Goal: Information Seeking & Learning: Learn about a topic

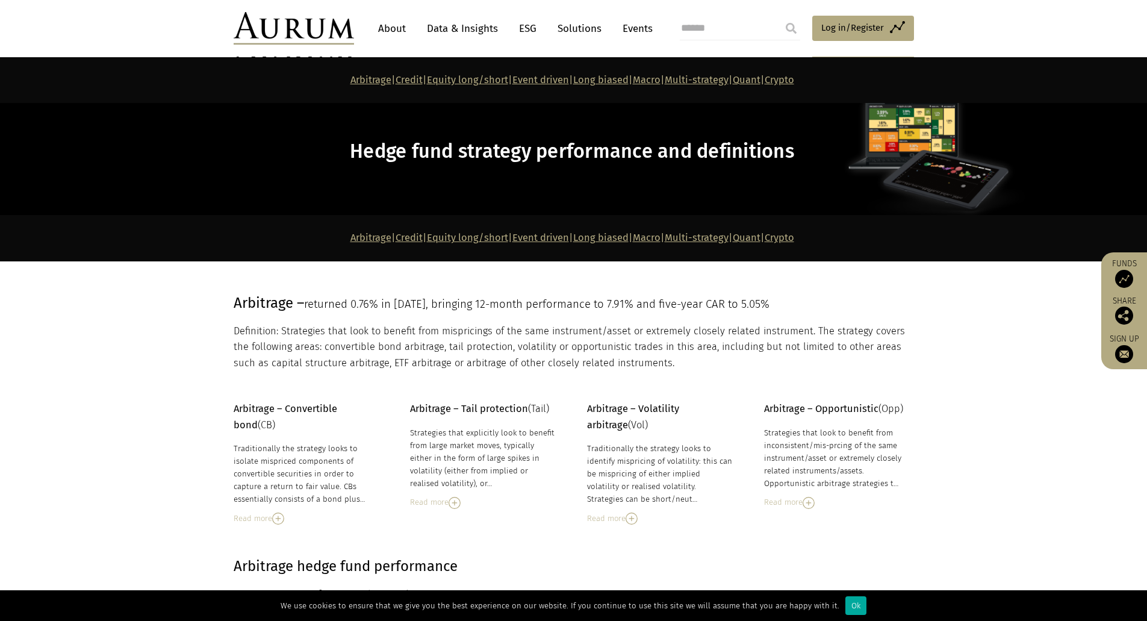
scroll to position [3071, 0]
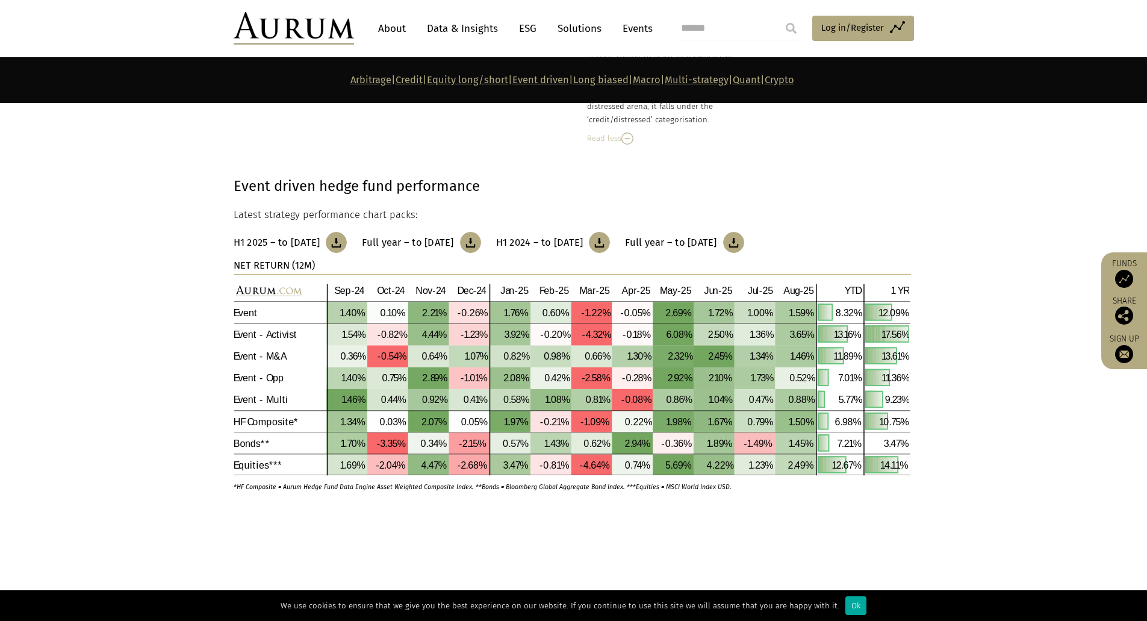
click at [544, 80] on link "Event driven" at bounding box center [540, 79] width 57 height 11
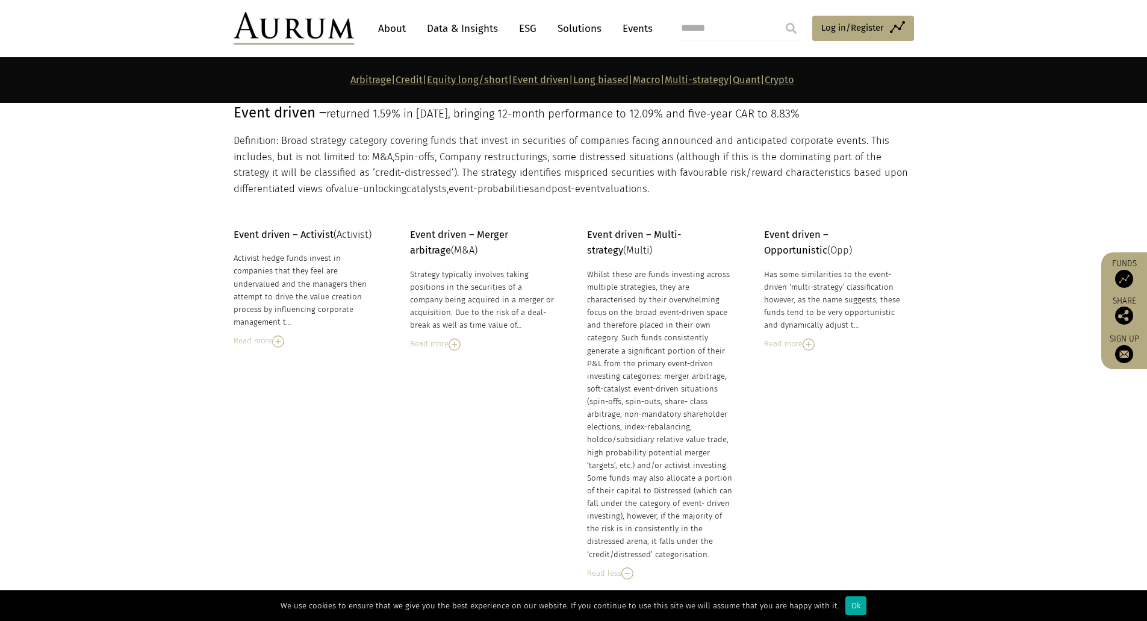
scroll to position [2635, 0]
click at [485, 293] on div "Strategy typically involves taking positions in the securities of a company bei…" at bounding box center [483, 301] width 147 height 64
drag, startPoint x: 885, startPoint y: 312, endPoint x: 877, endPoint y: 321, distance: 11.6
click at [904, 318] on div "Has some similarities to the event-driven ‘multi-strategy’ classification howev…" at bounding box center [837, 301] width 147 height 64
click at [815, 351] on img at bounding box center [809, 346] width 12 height 12
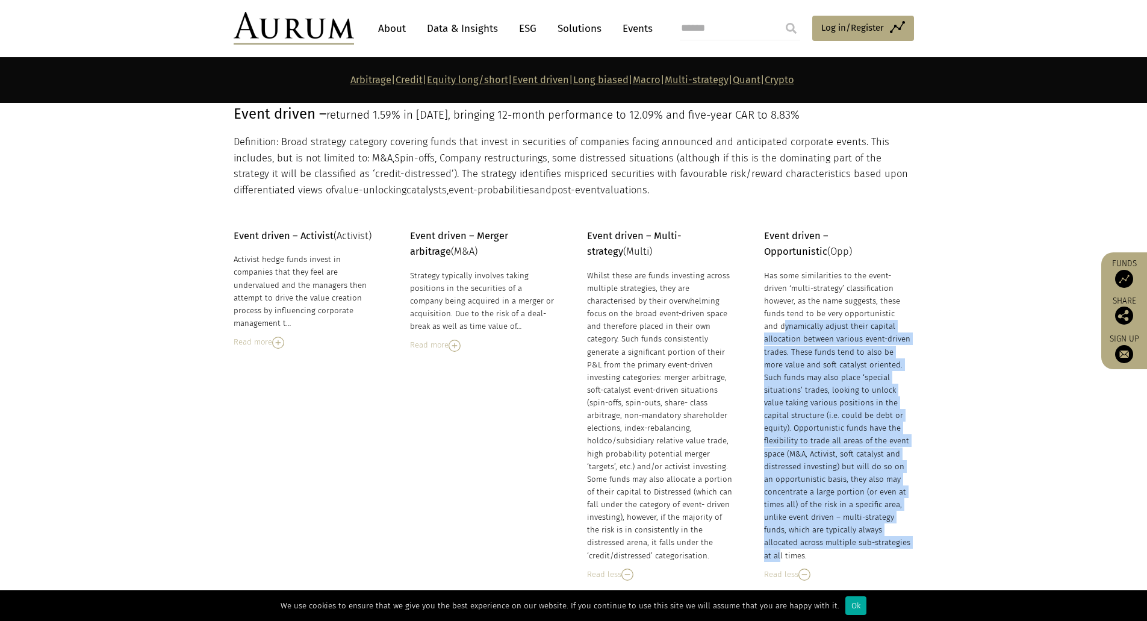
drag, startPoint x: 816, startPoint y: 320, endPoint x: 880, endPoint y: 536, distance: 225.4
click at [880, 536] on div "Has some similarities to the event-driven ‘multi-strategy’ classification howev…" at bounding box center [837, 415] width 147 height 293
drag, startPoint x: 254, startPoint y: 258, endPoint x: 343, endPoint y: 307, distance: 101.4
click at [343, 307] on div "Activist hedge funds invest in companies that they feel are undervalued and the…" at bounding box center [307, 291] width 147 height 76
click at [279, 337] on img at bounding box center [278, 343] width 12 height 12
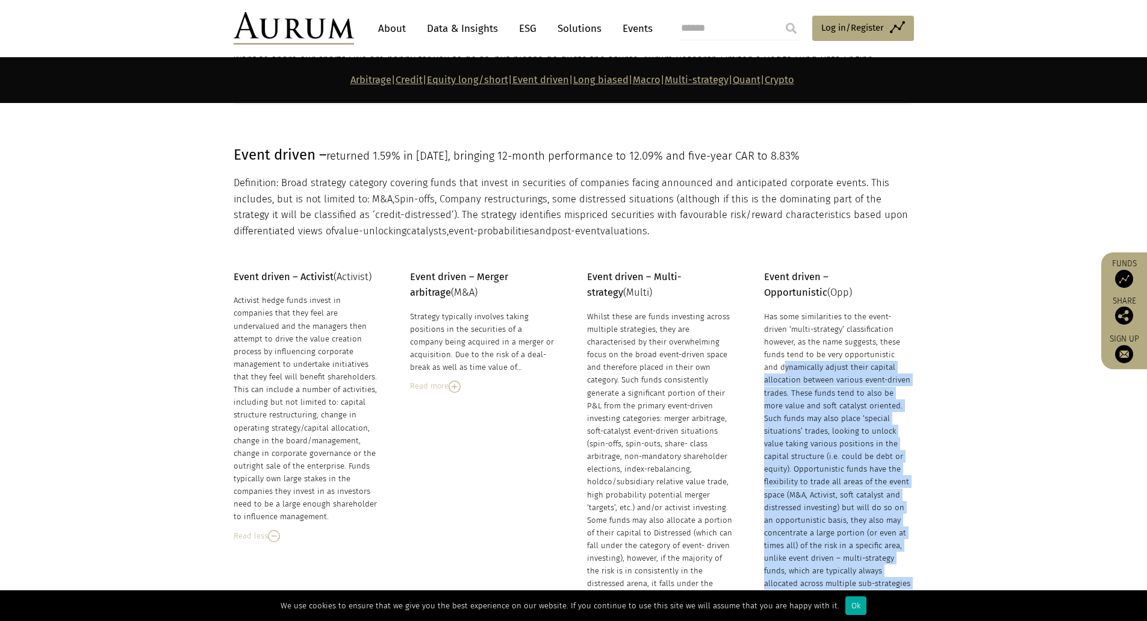
scroll to position [2575, 0]
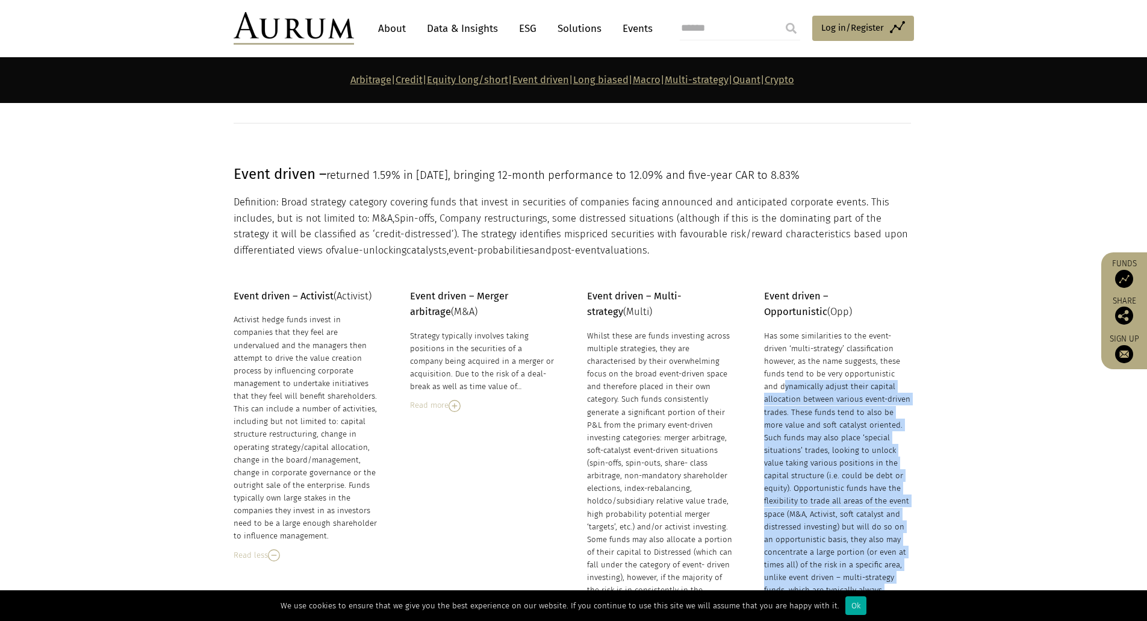
drag, startPoint x: 373, startPoint y: 179, endPoint x: 829, endPoint y: 183, distance: 456.4
click at [829, 183] on p "Event driven – returned 1.59% in [DATE], bringing 12-month performance to 12.09…" at bounding box center [572, 174] width 677 height 23
